Goal: Transaction & Acquisition: Obtain resource

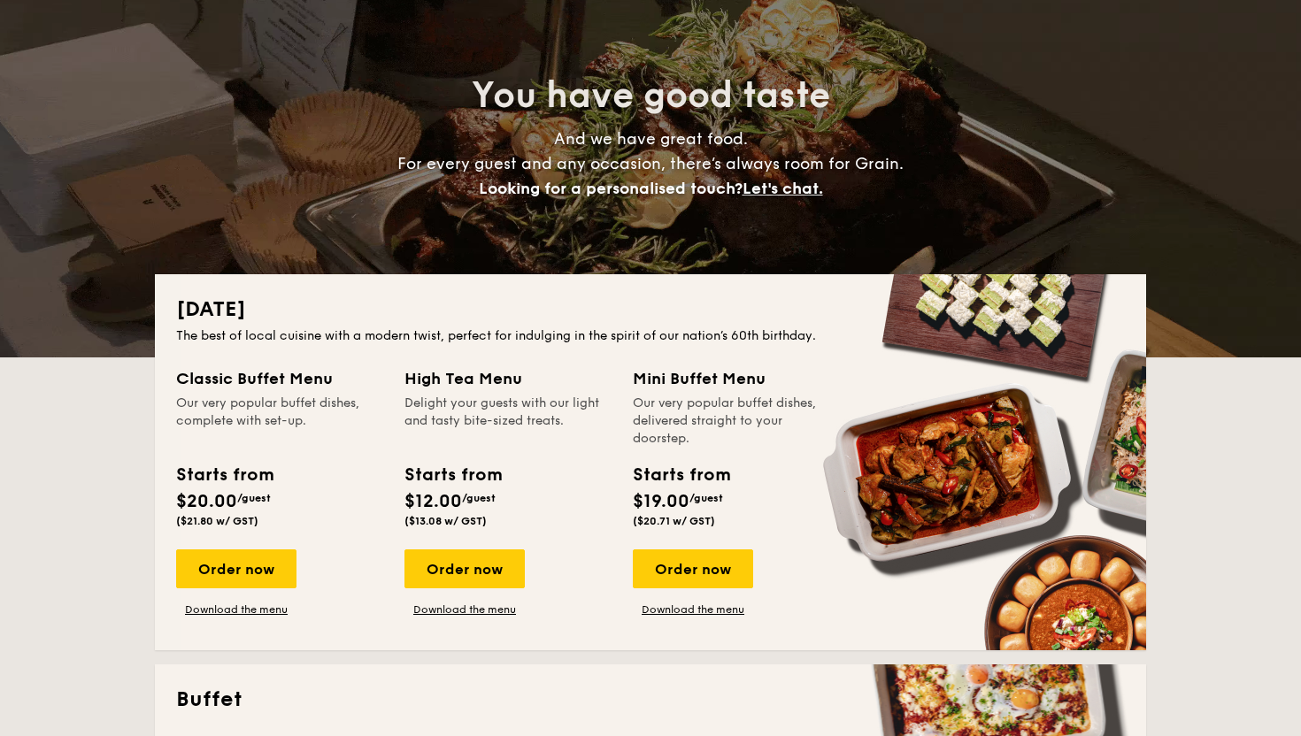
scroll to position [651, 0]
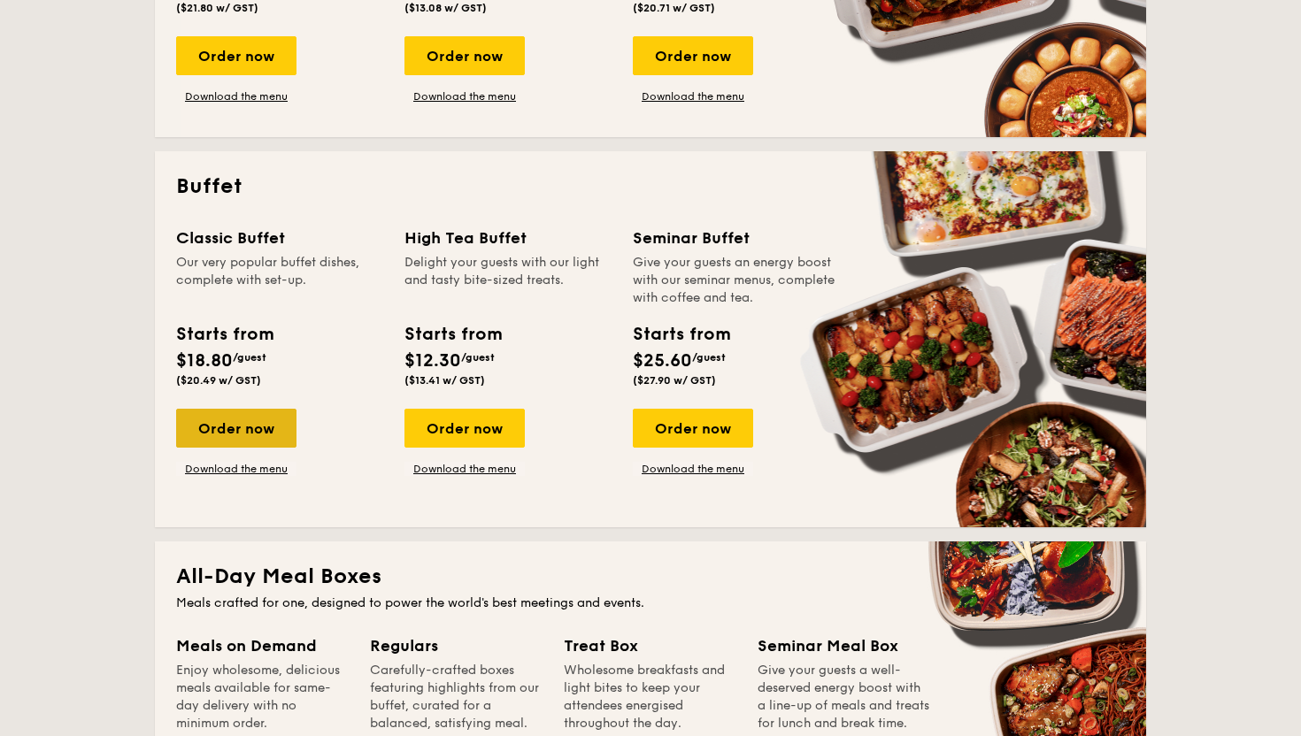
click at [268, 432] on div "Order now" at bounding box center [236, 428] width 120 height 39
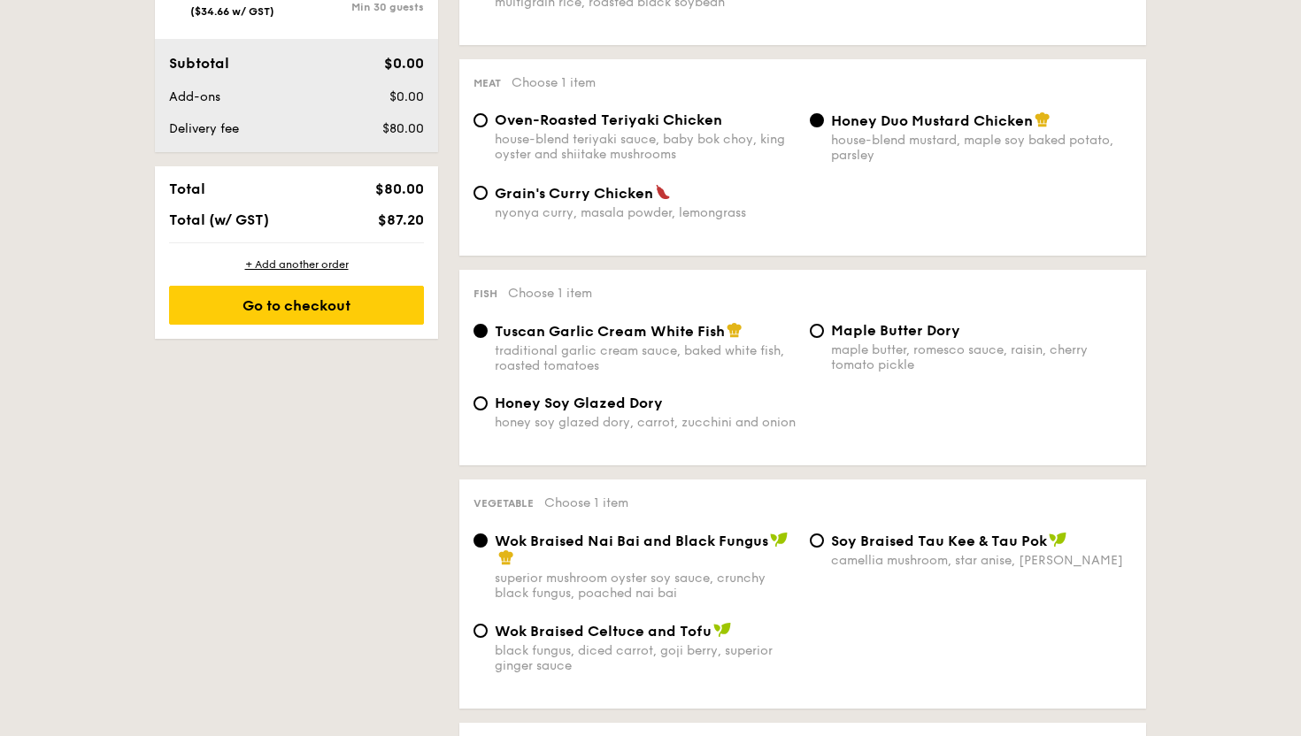
scroll to position [1136, 0]
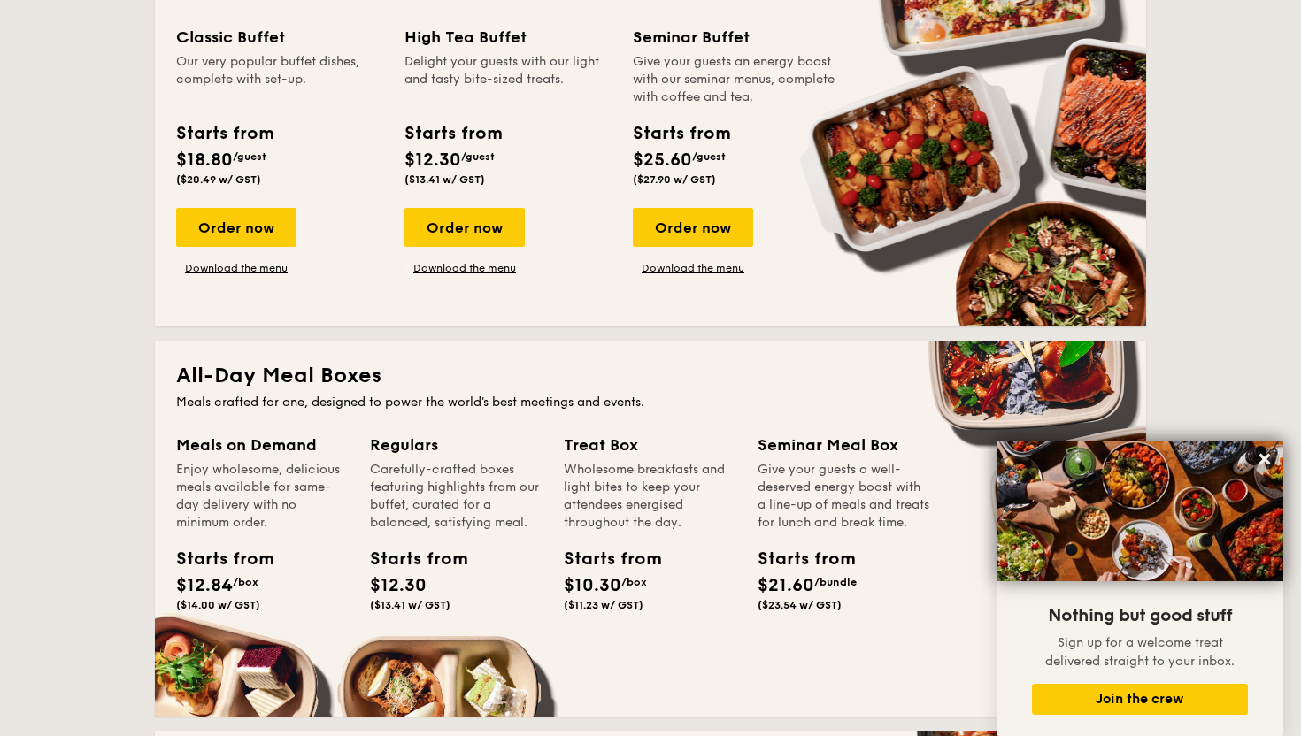
scroll to position [689, 0]
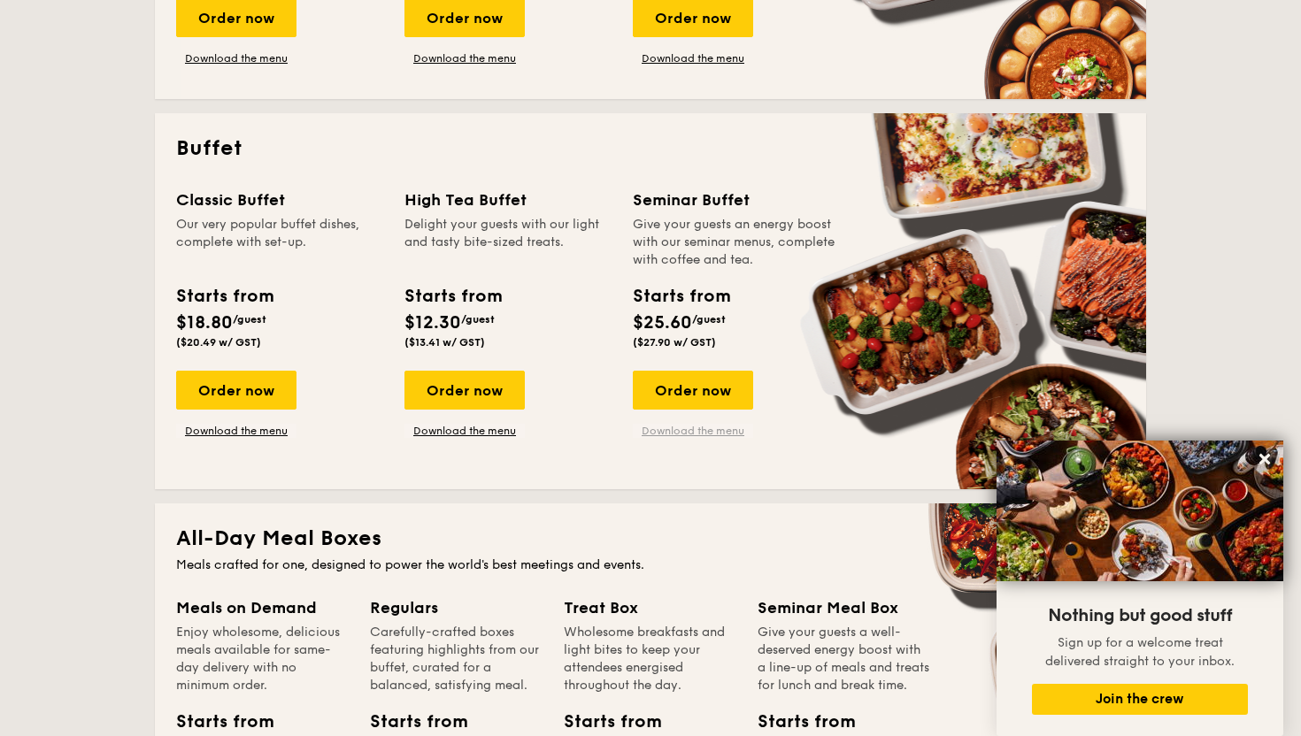
click at [700, 430] on link "Download the menu" at bounding box center [693, 431] width 120 height 14
